Goal: Check status

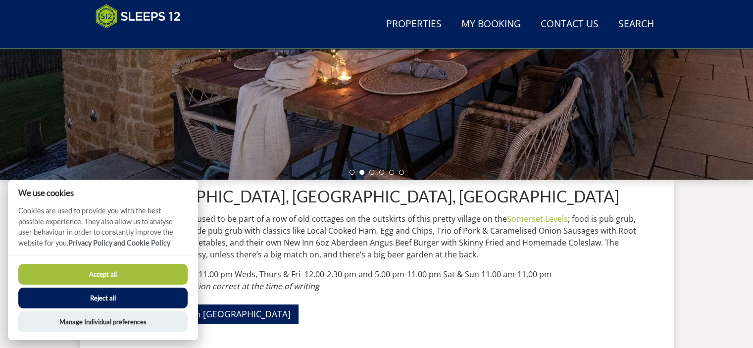
click at [152, 299] on button "Reject all" at bounding box center [102, 297] width 169 height 21
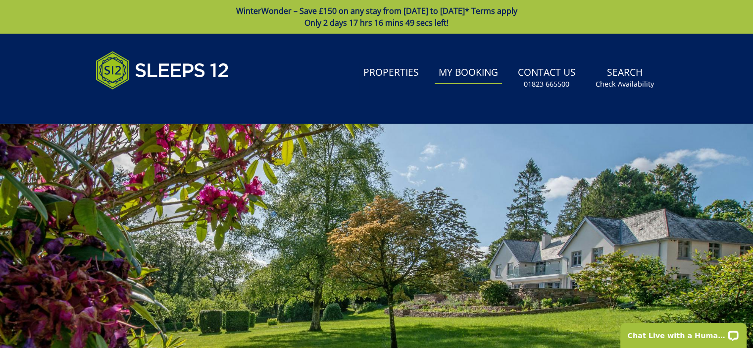
click at [483, 79] on link "My Booking" at bounding box center [467, 73] width 67 height 22
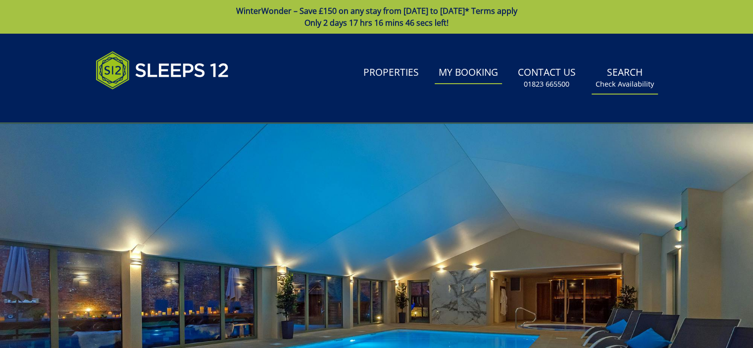
click at [623, 75] on link "Search Check Availability" at bounding box center [624, 78] width 66 height 32
